Goal: Information Seeking & Learning: Learn about a topic

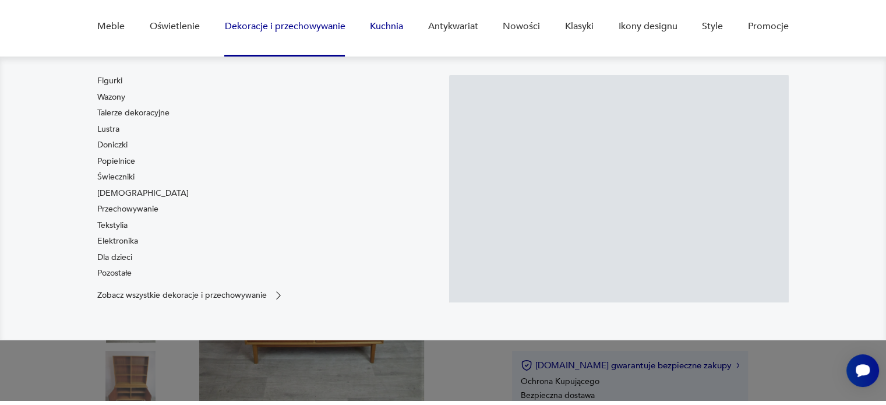
scroll to position [100, 0]
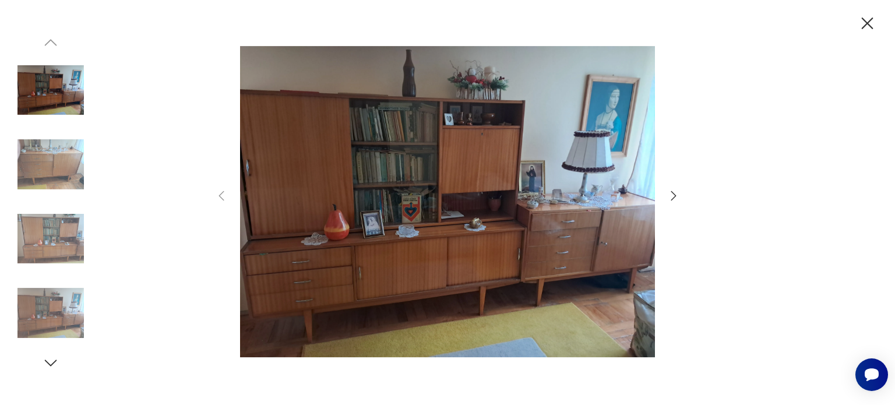
scroll to position [120, 0]
